Goal: Transaction & Acquisition: Subscribe to service/newsletter

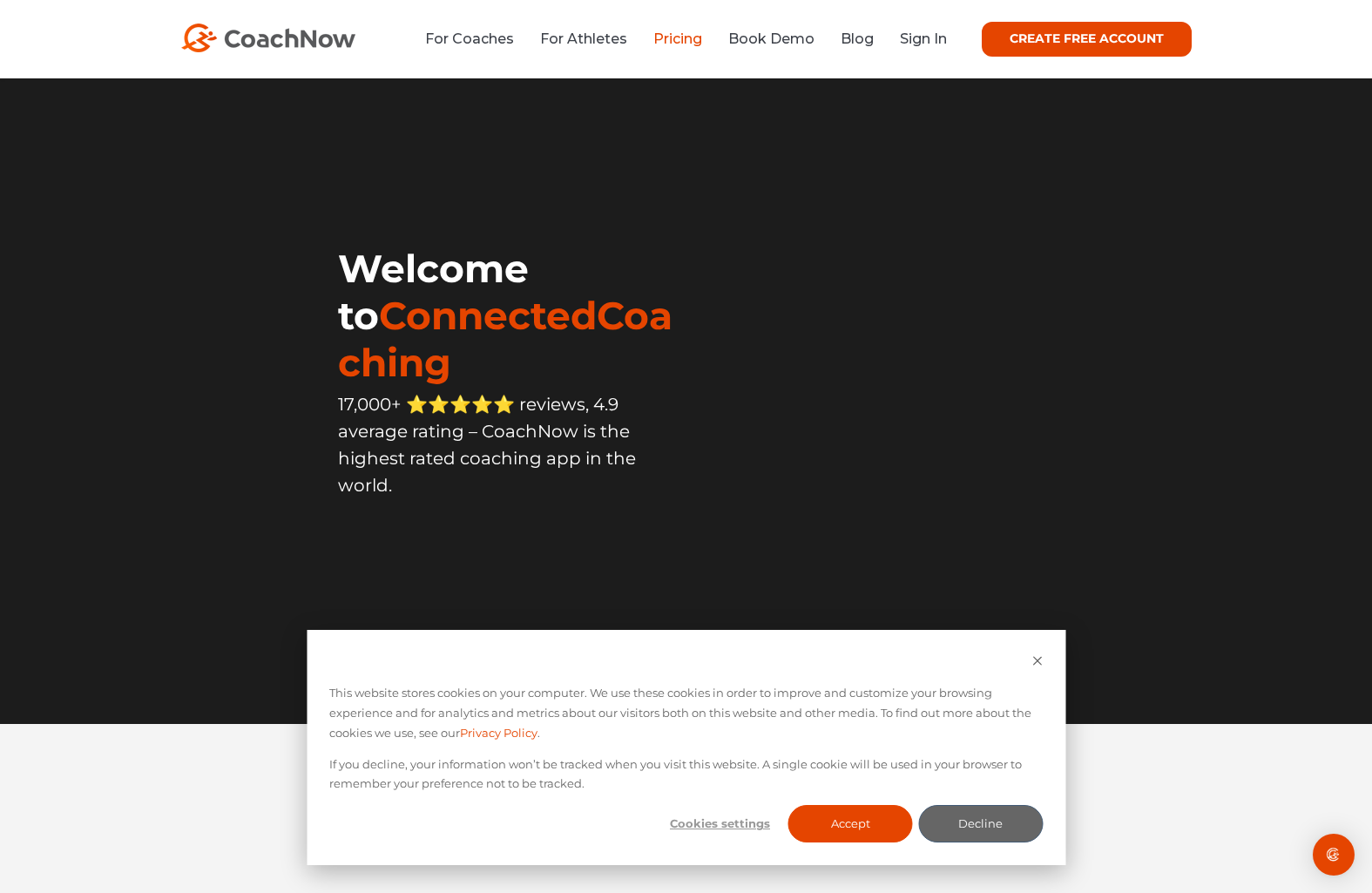
click at [678, 41] on link "Pricing" at bounding box center [678, 39] width 48 height 17
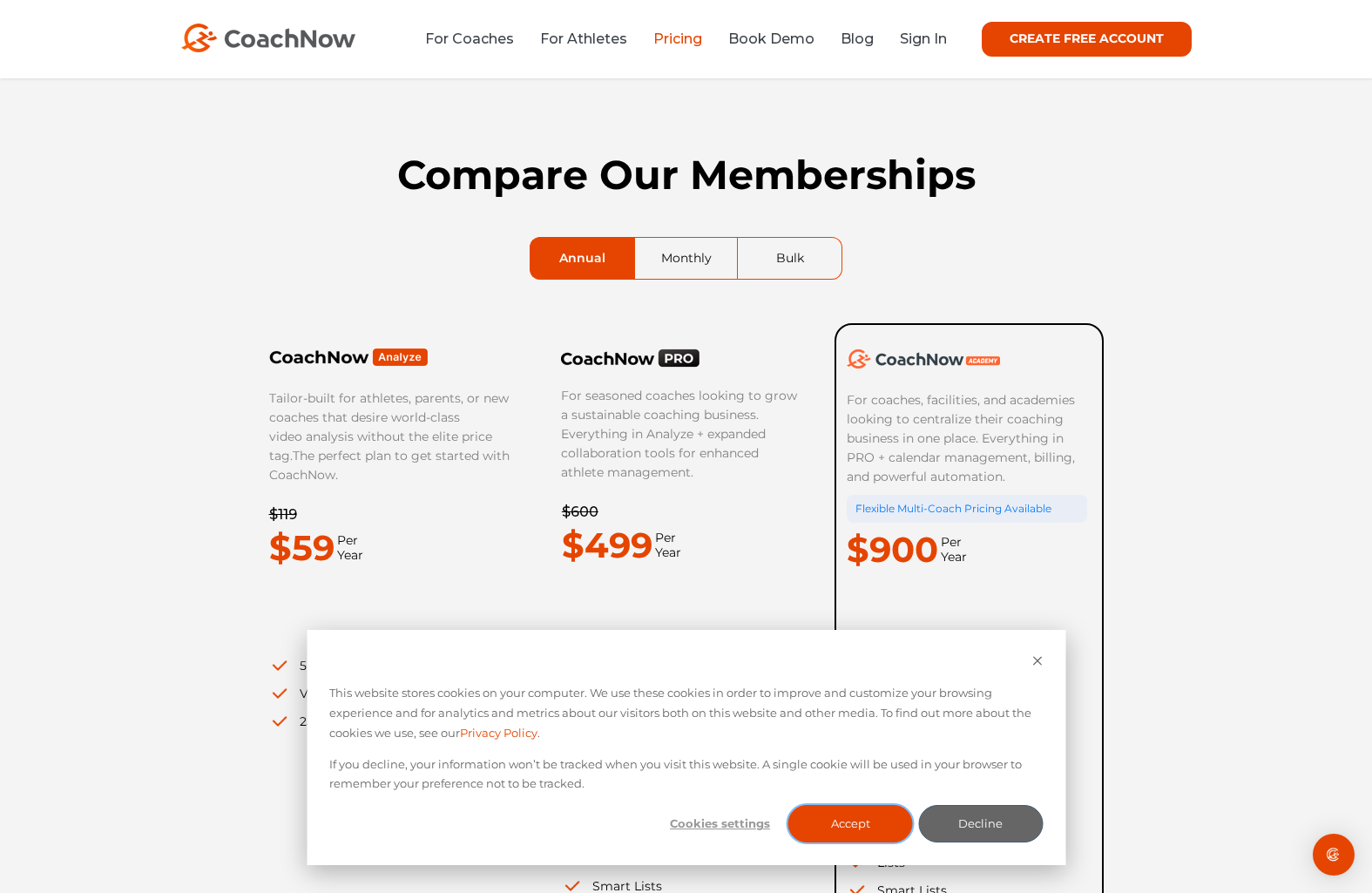
click at [853, 820] on button "Accept" at bounding box center [851, 823] width 125 height 37
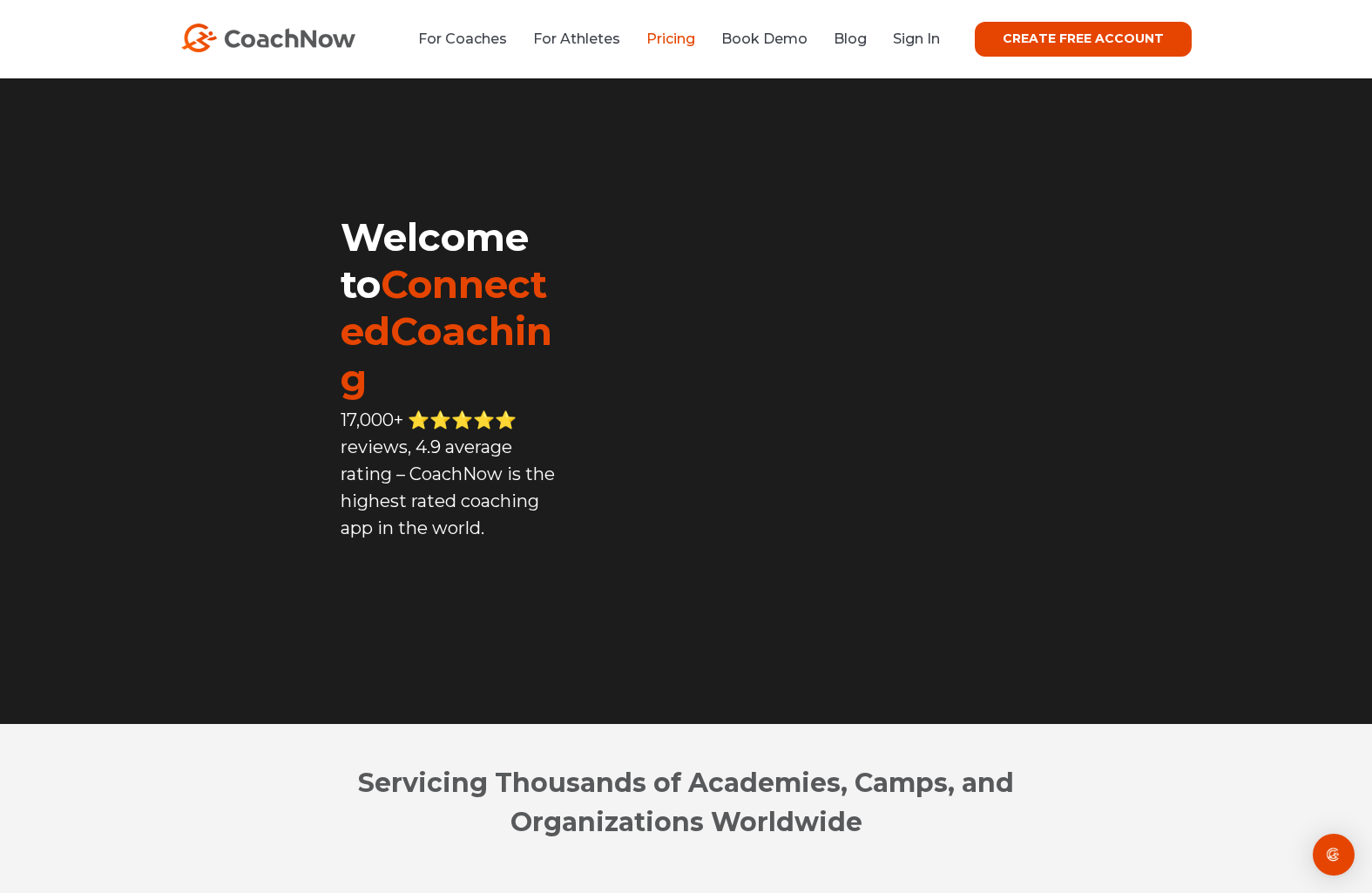
click at [694, 41] on link "Pricing" at bounding box center [670, 39] width 48 height 17
